Goal: Entertainment & Leisure: Consume media (video, audio)

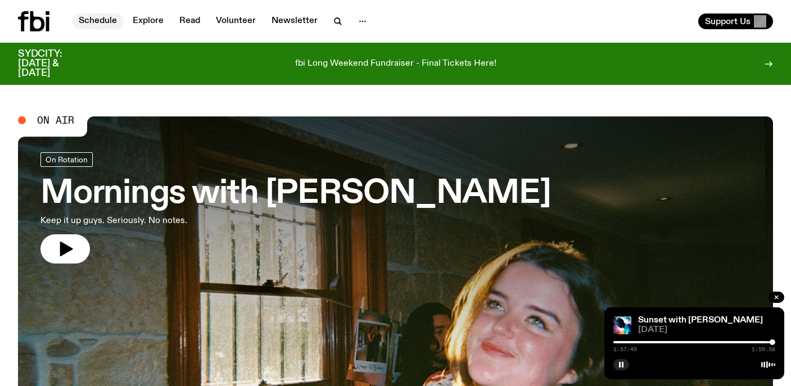
click at [89, 21] on link "Schedule" at bounding box center [98, 21] width 52 height 16
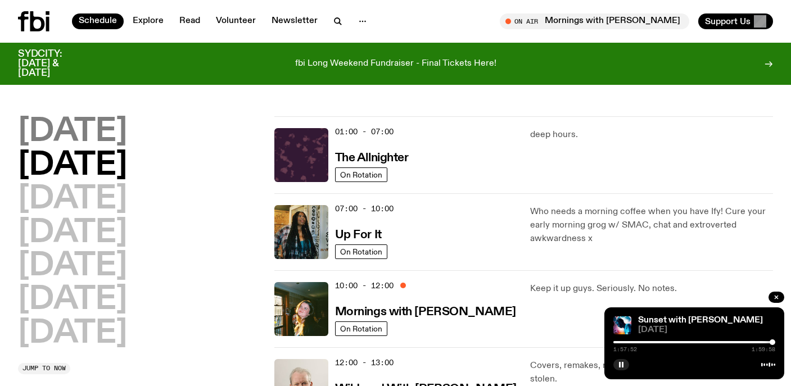
click at [114, 132] on h2 "[DATE]" at bounding box center [72, 131] width 109 height 31
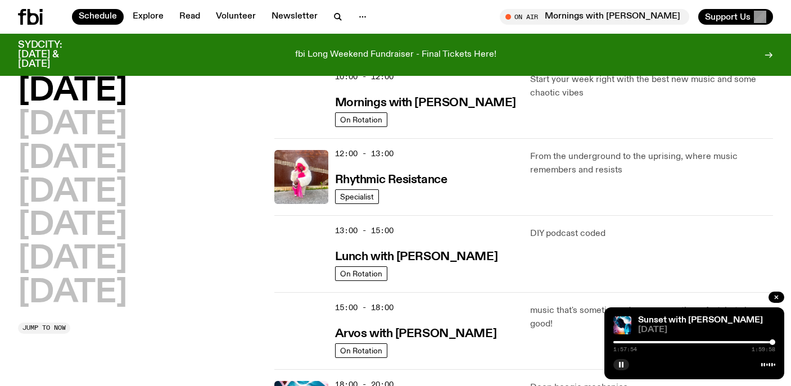
scroll to position [256, 0]
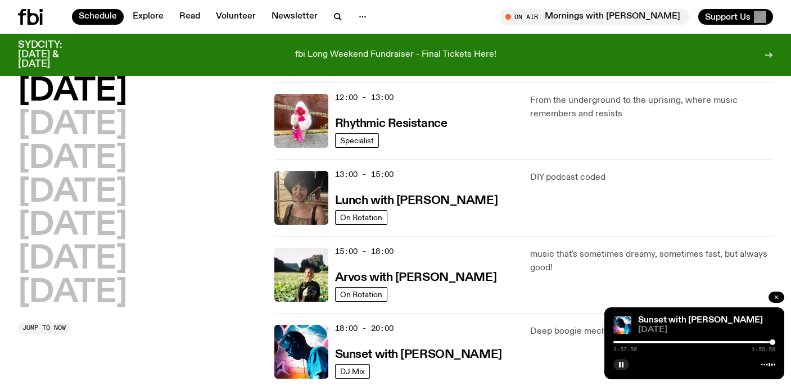
click at [776, 297] on icon "button" at bounding box center [776, 297] width 3 height 3
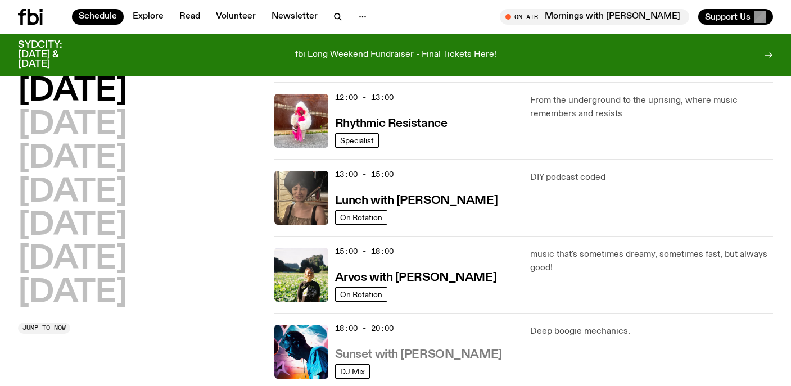
click at [381, 353] on h3 "Sunset with [PERSON_NAME]" at bounding box center [418, 355] width 167 height 12
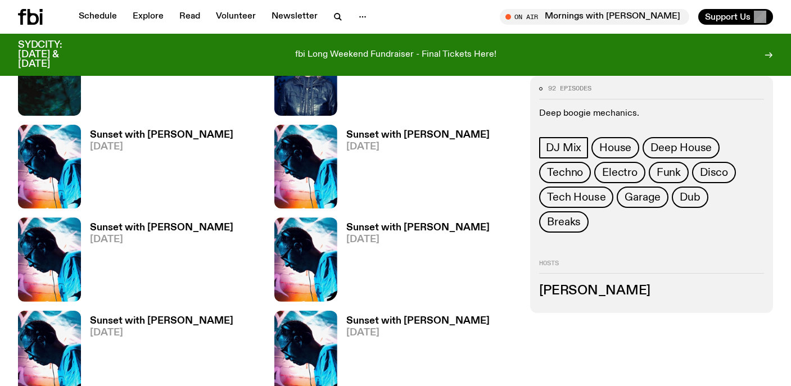
scroll to position [553, 0]
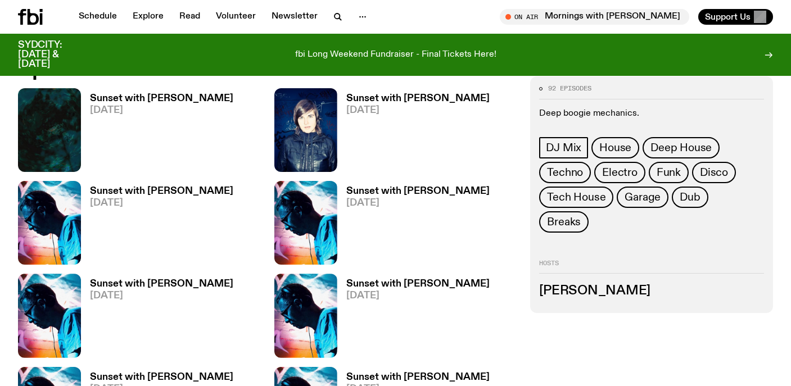
click at [164, 284] on h3 "Sunset with [PERSON_NAME]" at bounding box center [161, 284] width 143 height 10
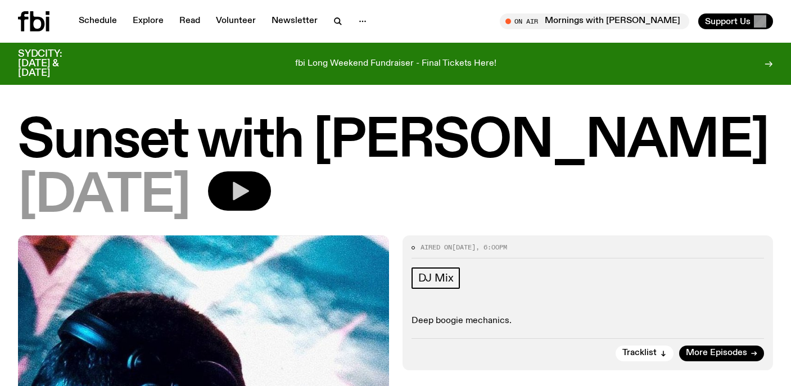
click at [249, 185] on icon "button" at bounding box center [241, 191] width 16 height 19
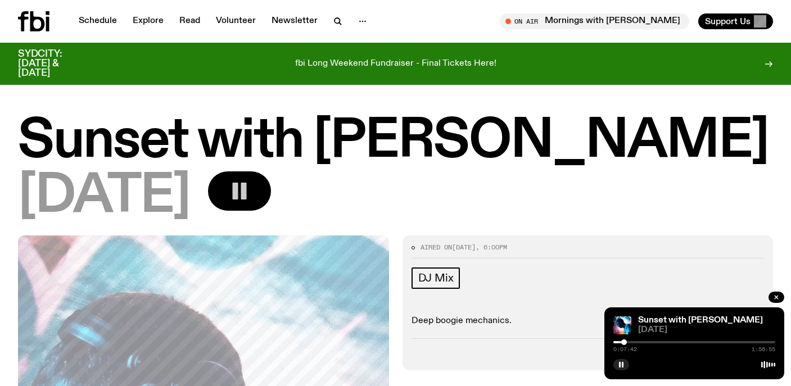
drag, startPoint x: 618, startPoint y: 343, endPoint x: 626, endPoint y: 343, distance: 8.4
click at [626, 343] on div at bounding box center [624, 343] width 6 height 6
drag, startPoint x: 626, startPoint y: 344, endPoint x: 641, endPoint y: 344, distance: 15.2
click at [641, 344] on div at bounding box center [641, 343] width 6 height 6
drag, startPoint x: 641, startPoint y: 344, endPoint x: 651, endPoint y: 344, distance: 9.6
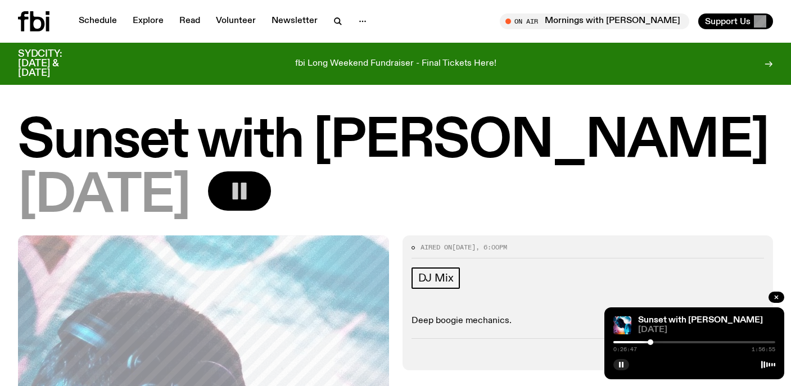
click at [651, 344] on div at bounding box center [651, 343] width 6 height 6
click at [665, 342] on div at bounding box center [665, 343] width 6 height 6
click at [669, 344] on div at bounding box center [669, 343] width 6 height 6
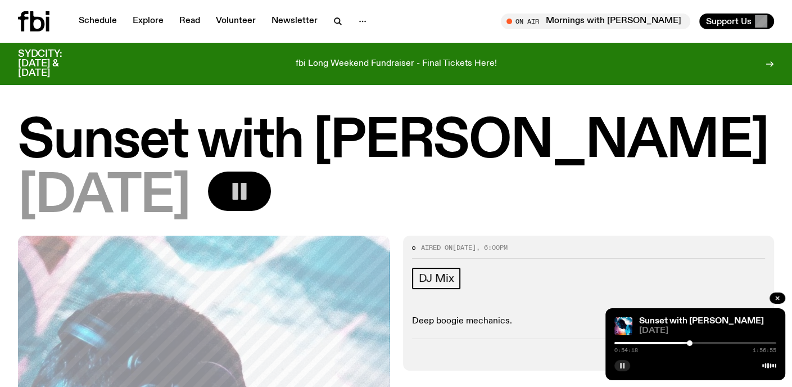
click at [619, 362] on button "button" at bounding box center [623, 365] width 16 height 11
